Goal: Transaction & Acquisition: Obtain resource

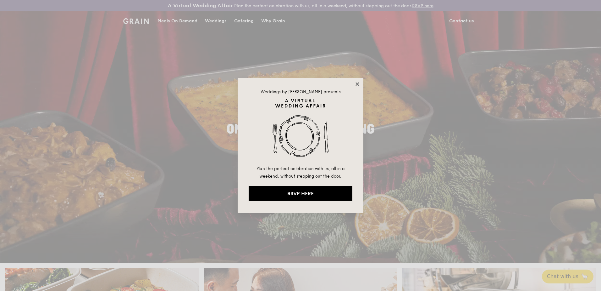
click at [358, 85] on icon at bounding box center [357, 83] width 3 height 3
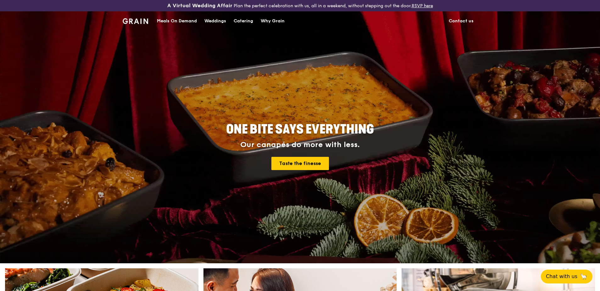
click at [245, 22] on div "Catering" at bounding box center [243, 21] width 19 height 19
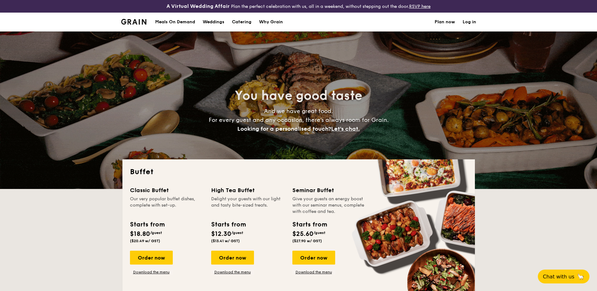
select select
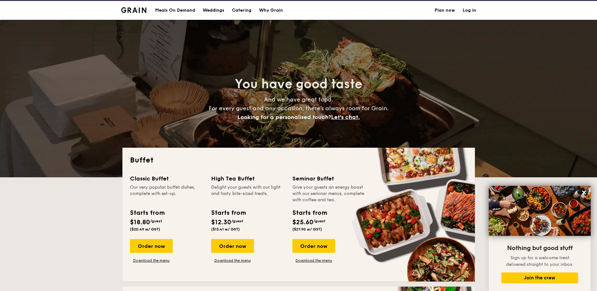
scroll to position [8, 0]
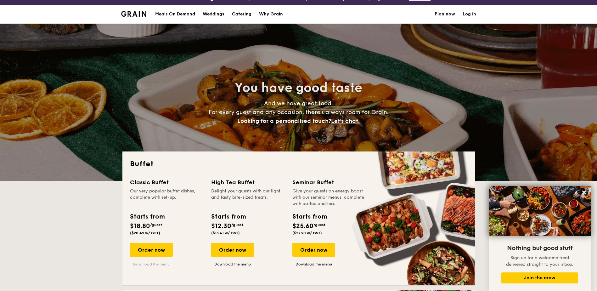
click at [146, 263] on link "Download the menu" at bounding box center [151, 263] width 43 height 5
